Goal: Find specific page/section: Find specific page/section

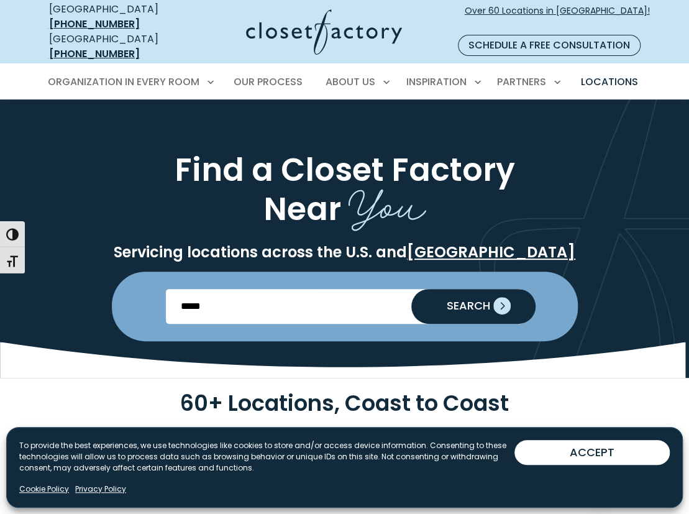
type input "*****"
click at [457, 300] on span "SEARCH" at bounding box center [463, 305] width 53 height 11
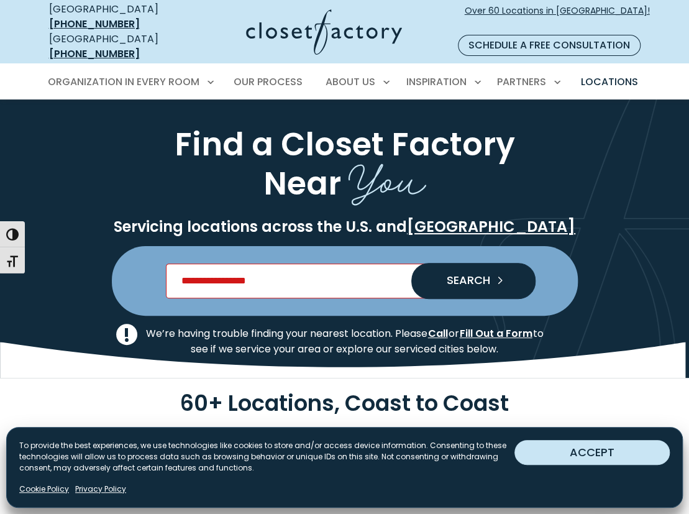
click at [570, 452] on button "ACCEPT" at bounding box center [591, 452] width 155 height 25
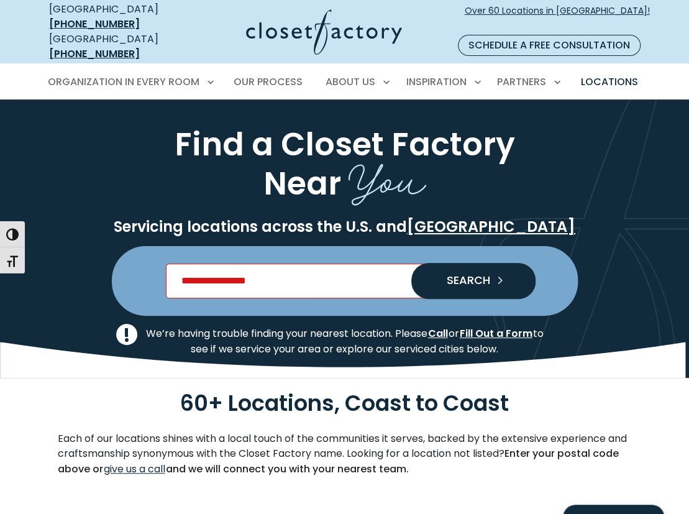
click at [258, 269] on input "Enter Postal Code" at bounding box center [344, 280] width 357 height 35
type input "*****"
click at [461, 275] on span "SEARCH" at bounding box center [463, 280] width 53 height 11
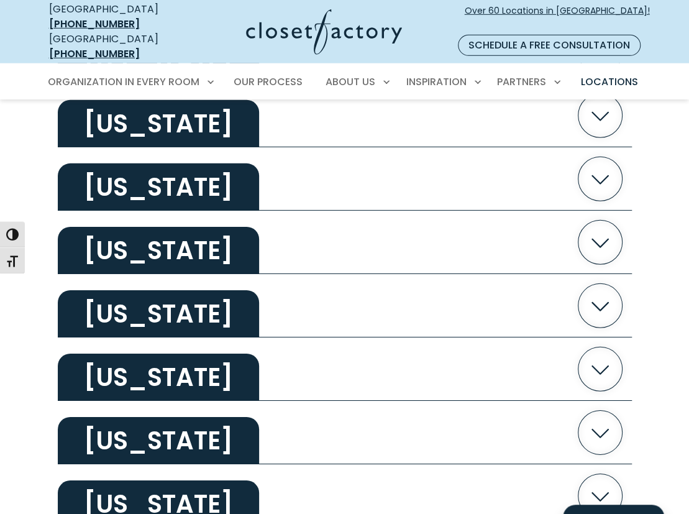
scroll to position [1629, 0]
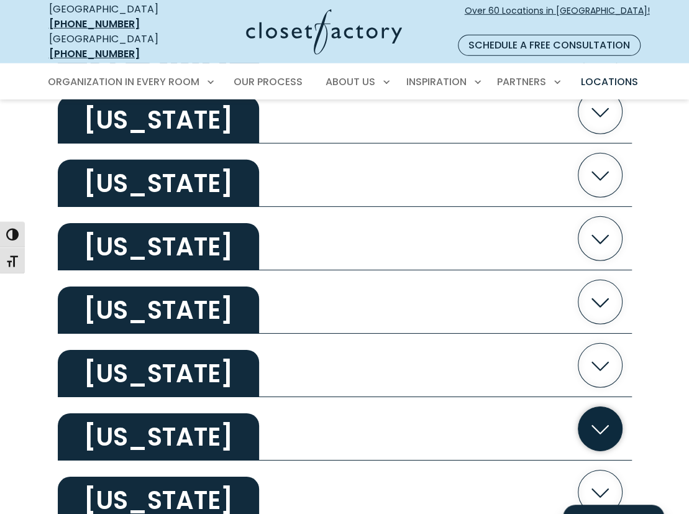
click at [599, 411] on icon "button" at bounding box center [600, 428] width 44 height 44
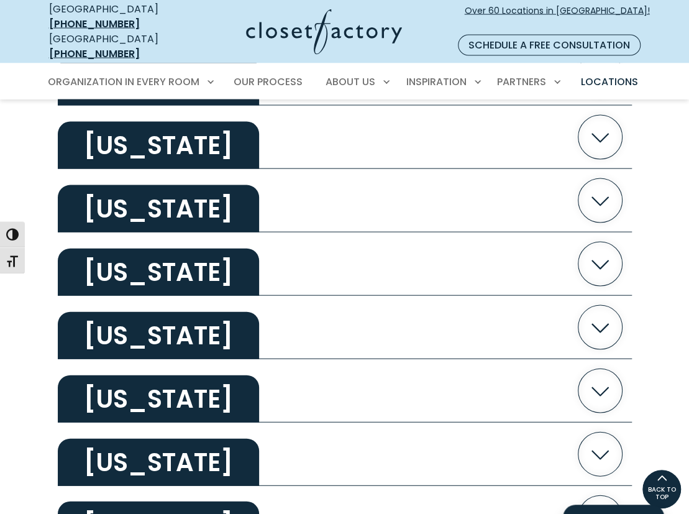
scroll to position [1097, 0]
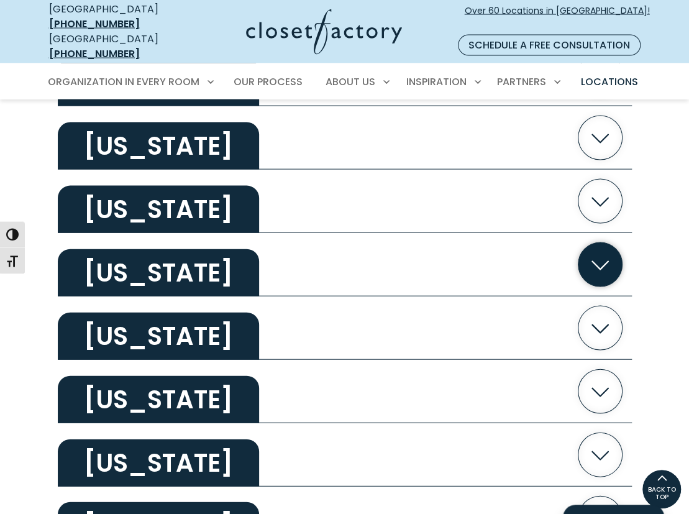
click at [596, 247] on icon "button" at bounding box center [600, 264] width 44 height 44
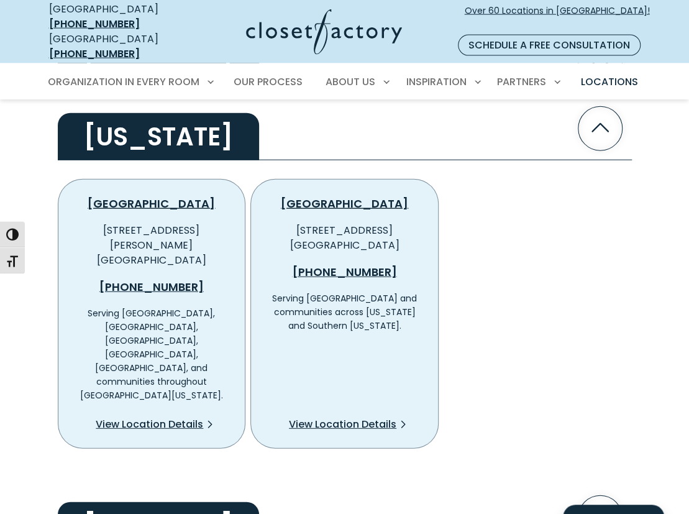
scroll to position [1234, 0]
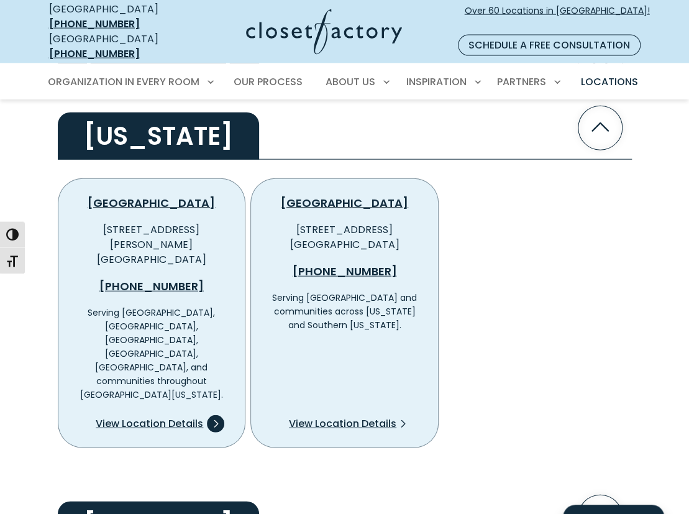
click at [180, 416] on span "View Location Details" at bounding box center [149, 423] width 107 height 15
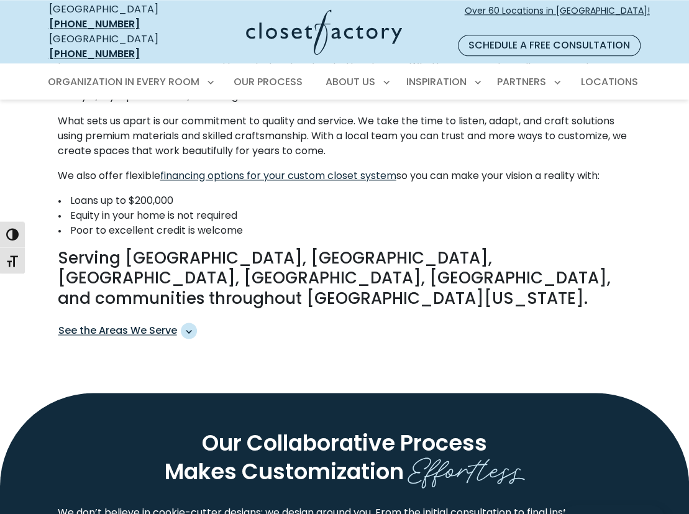
scroll to position [716, 0]
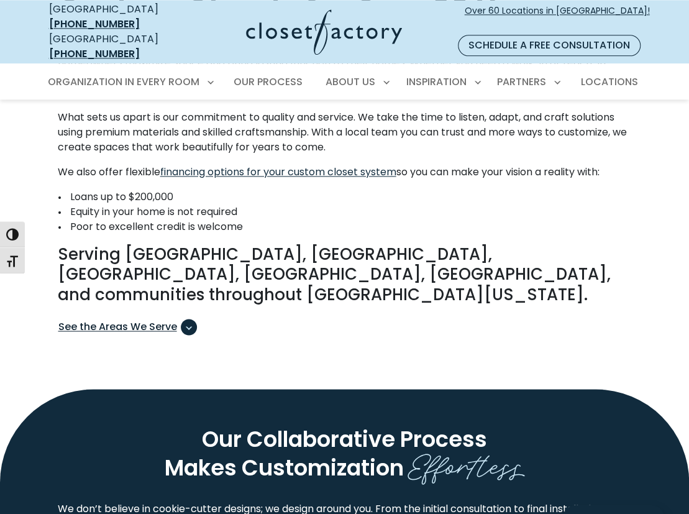
click at [165, 319] on span "See the Areas We Serve" at bounding box center [127, 327] width 139 height 16
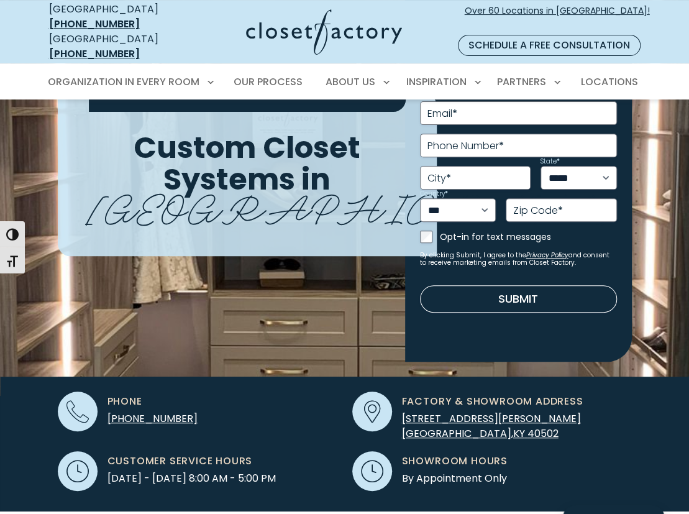
scroll to position [0, 0]
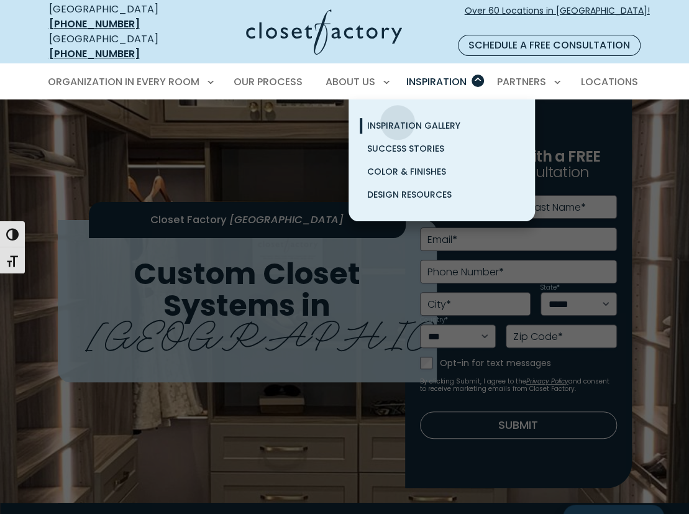
click at [398, 119] on span "Inspiration Gallery" at bounding box center [413, 125] width 93 height 12
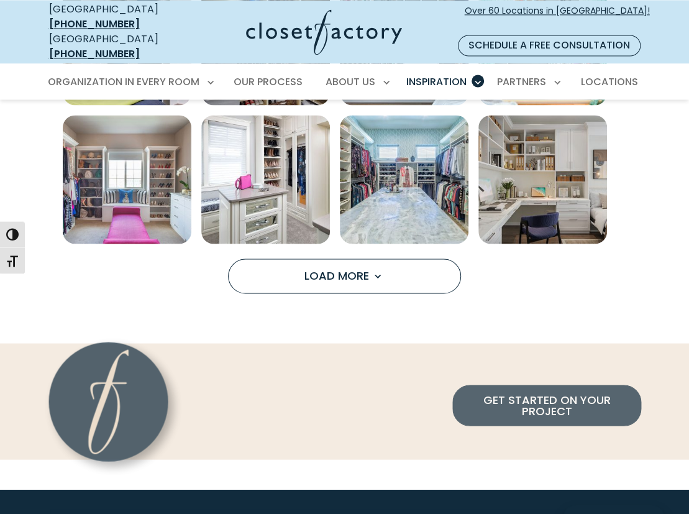
scroll to position [846, 0]
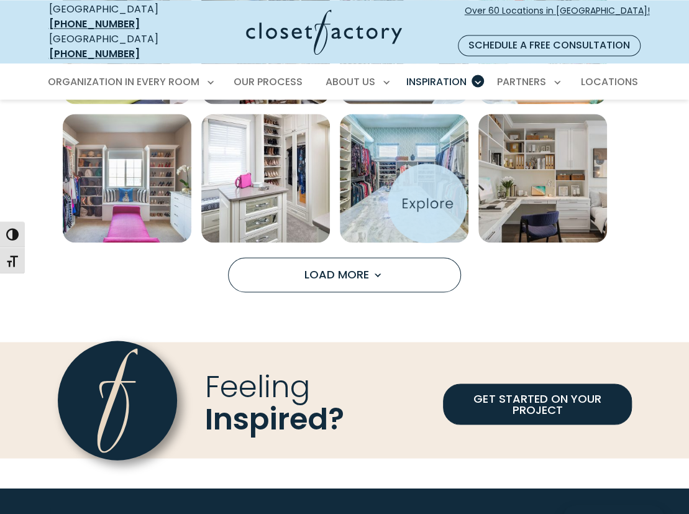
click at [427, 203] on img "Open inspiration gallery to preview enlarged image" at bounding box center [404, 178] width 129 height 129
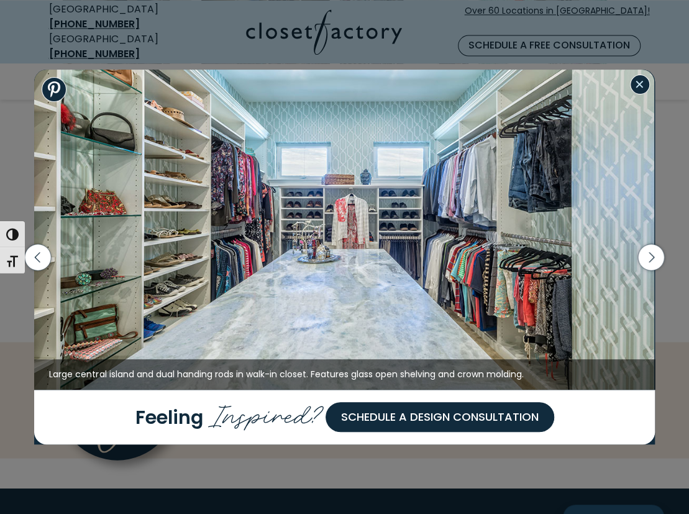
click at [644, 88] on button "Close modal" at bounding box center [640, 85] width 20 height 20
